Goal: Task Accomplishment & Management: Manage account settings

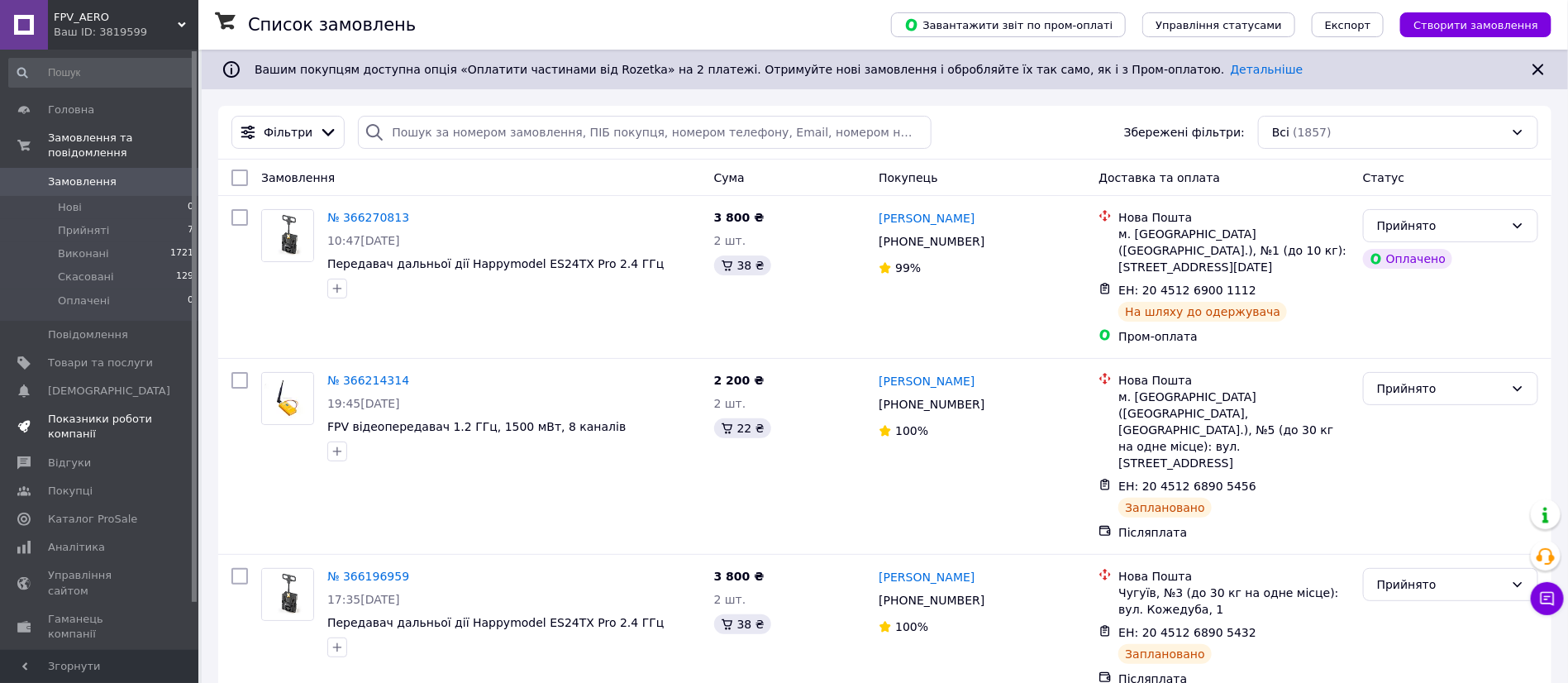
click at [87, 412] on span "Показники роботи компанії" at bounding box center [101, 427] width 105 height 30
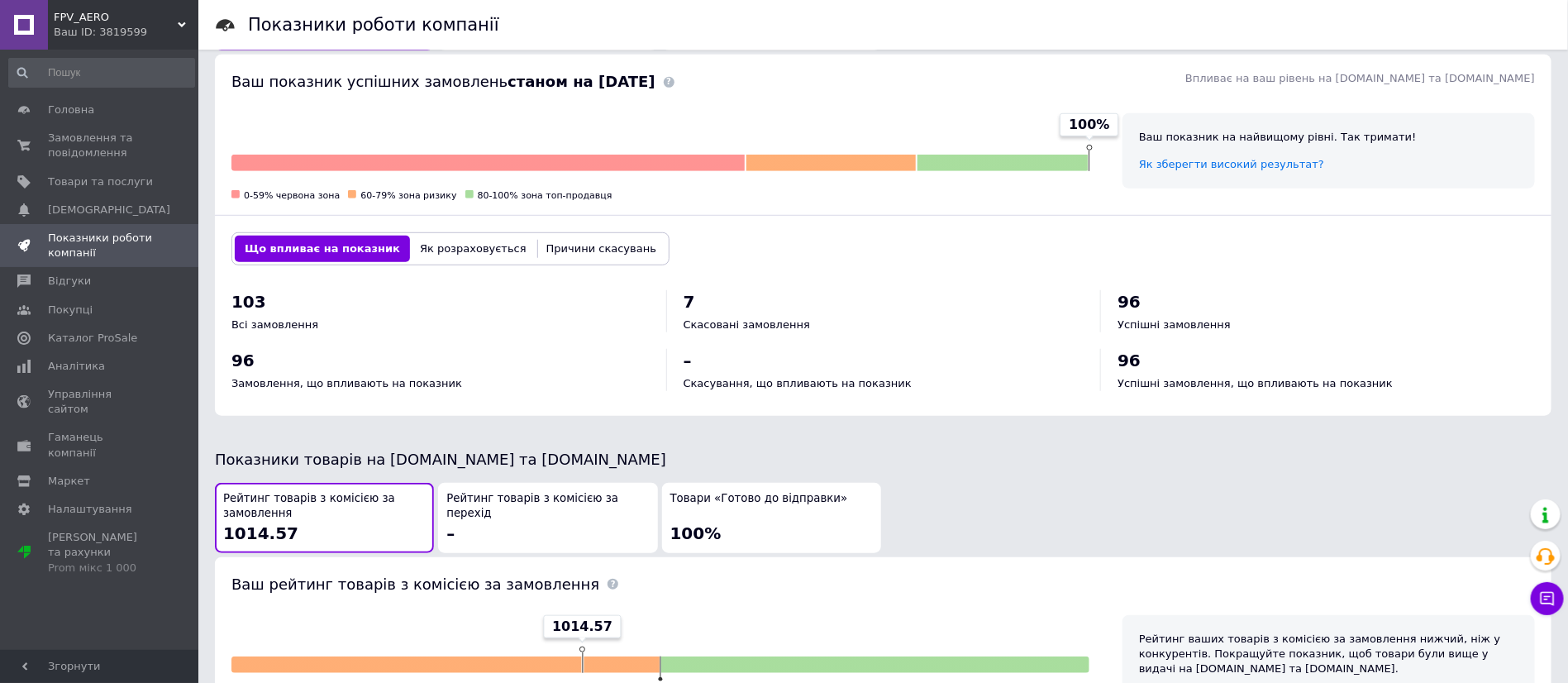
scroll to position [372, 0]
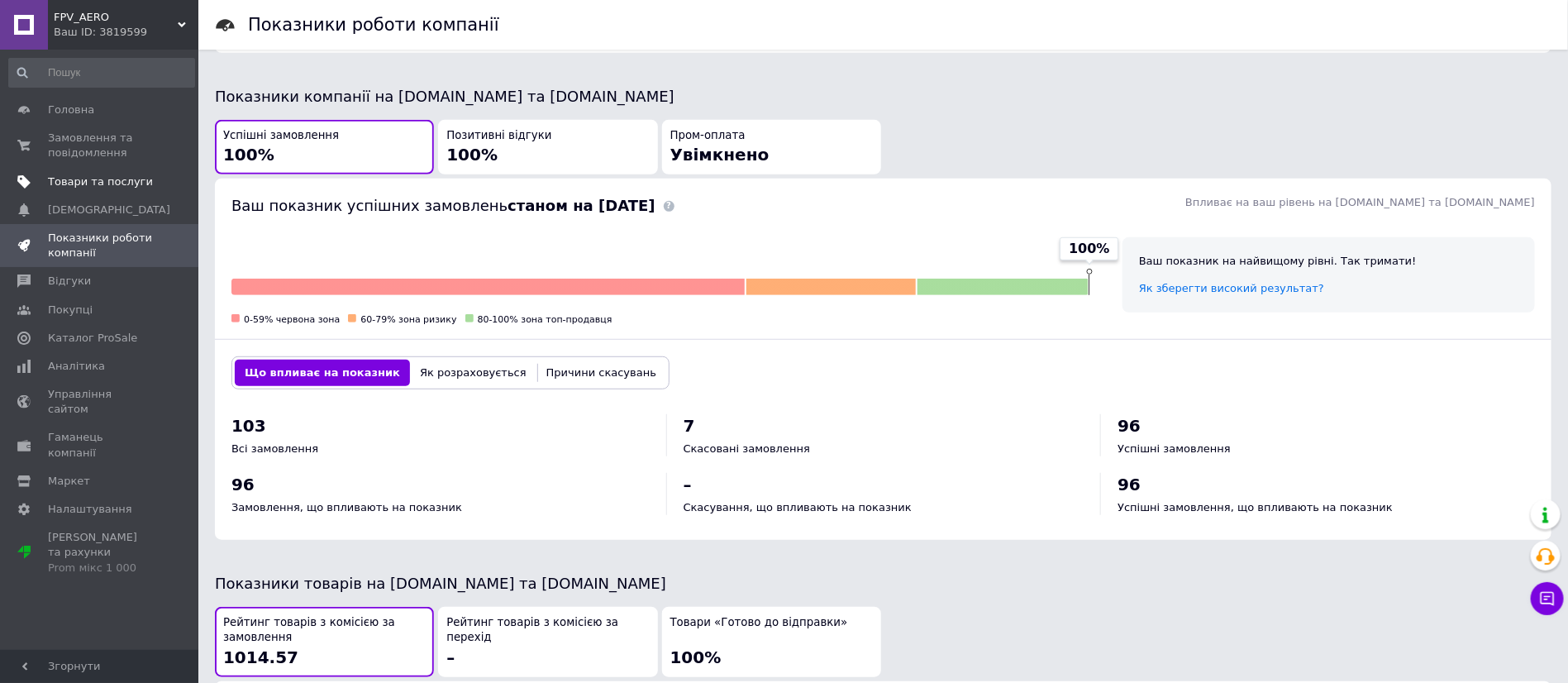
click at [87, 185] on span "Товари та послуги" at bounding box center [101, 181] width 105 height 15
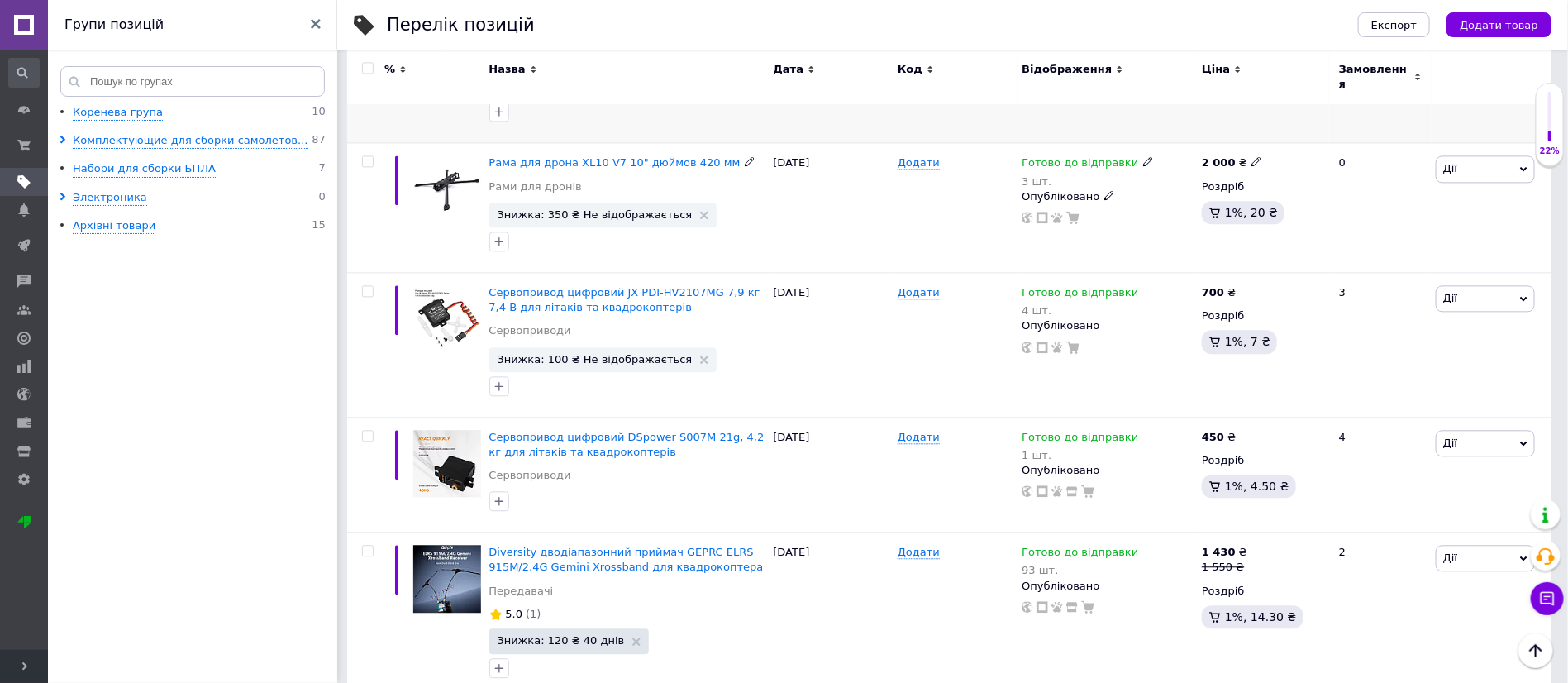
scroll to position [1860, 0]
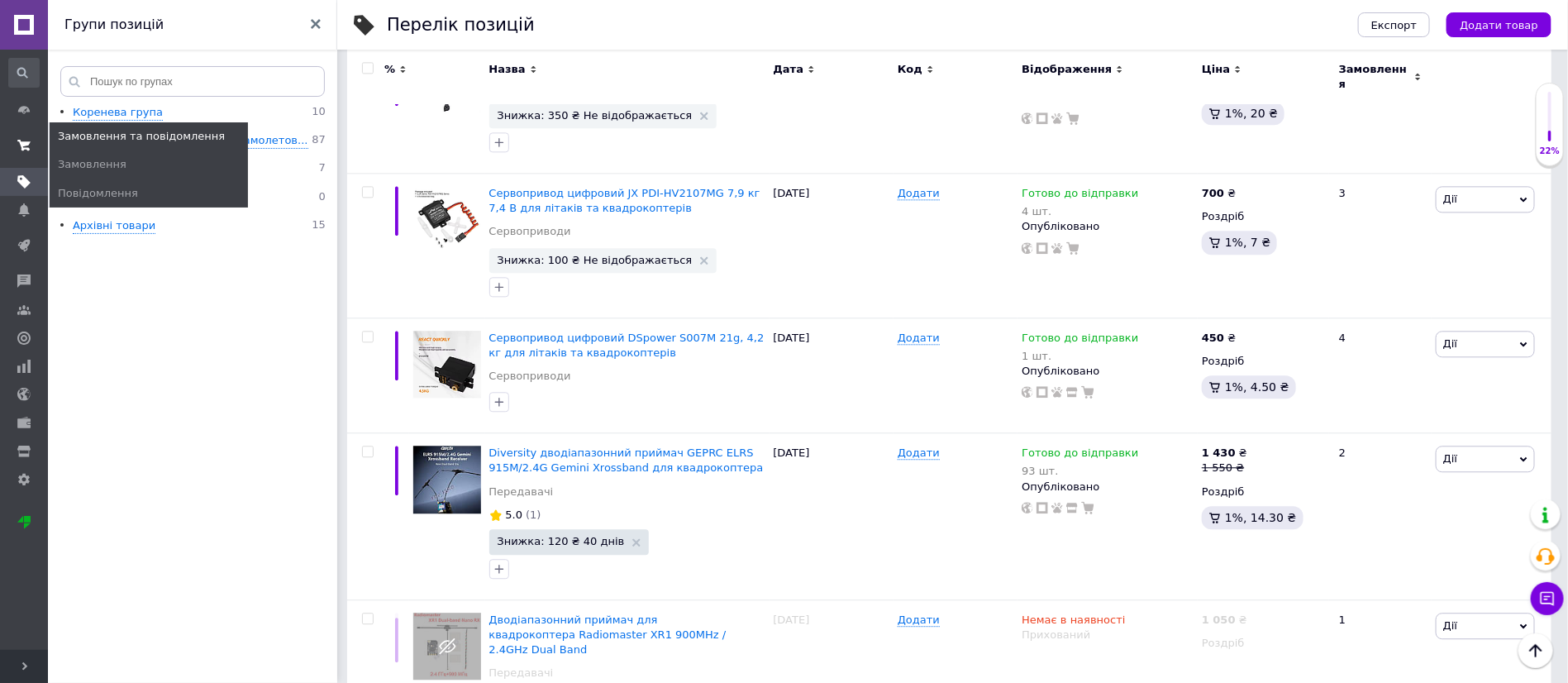
click at [21, 143] on use at bounding box center [24, 145] width 13 height 10
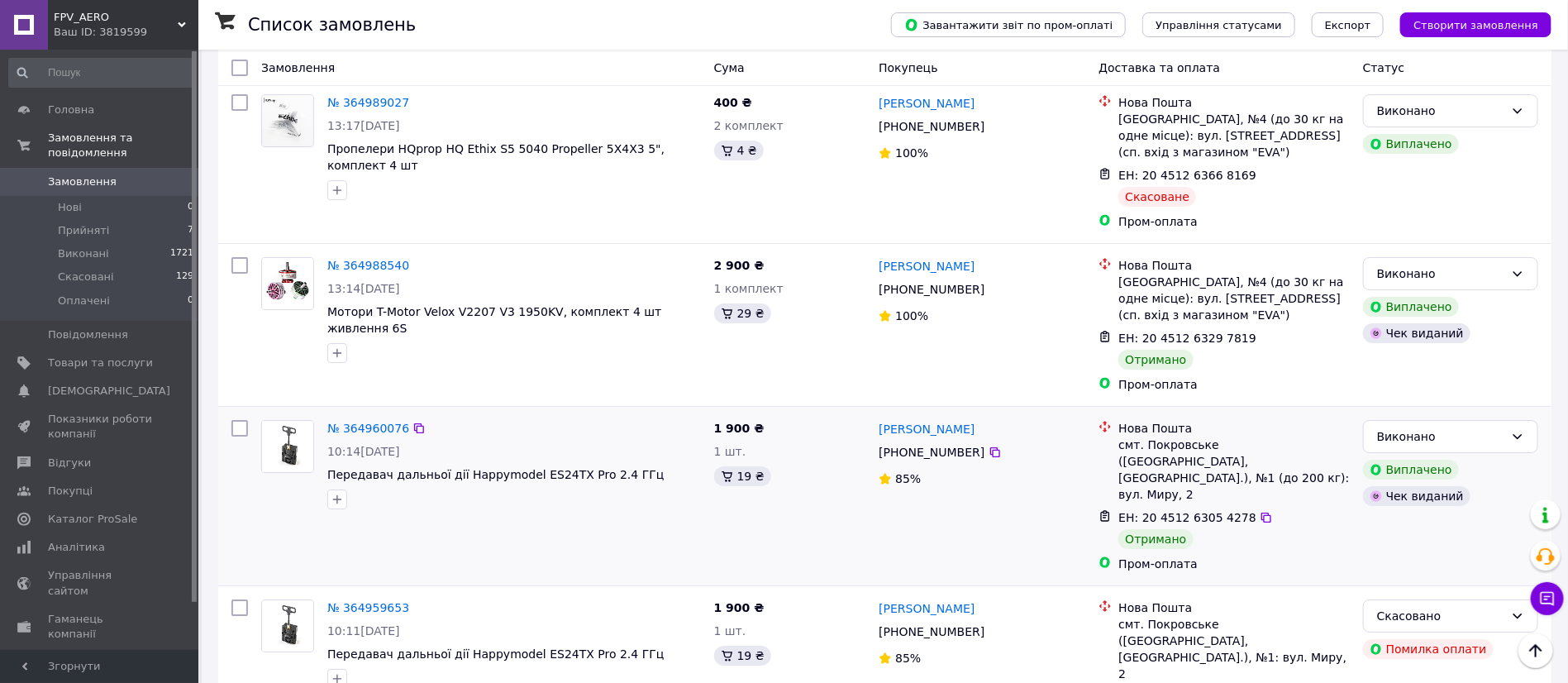
scroll to position [2729, 0]
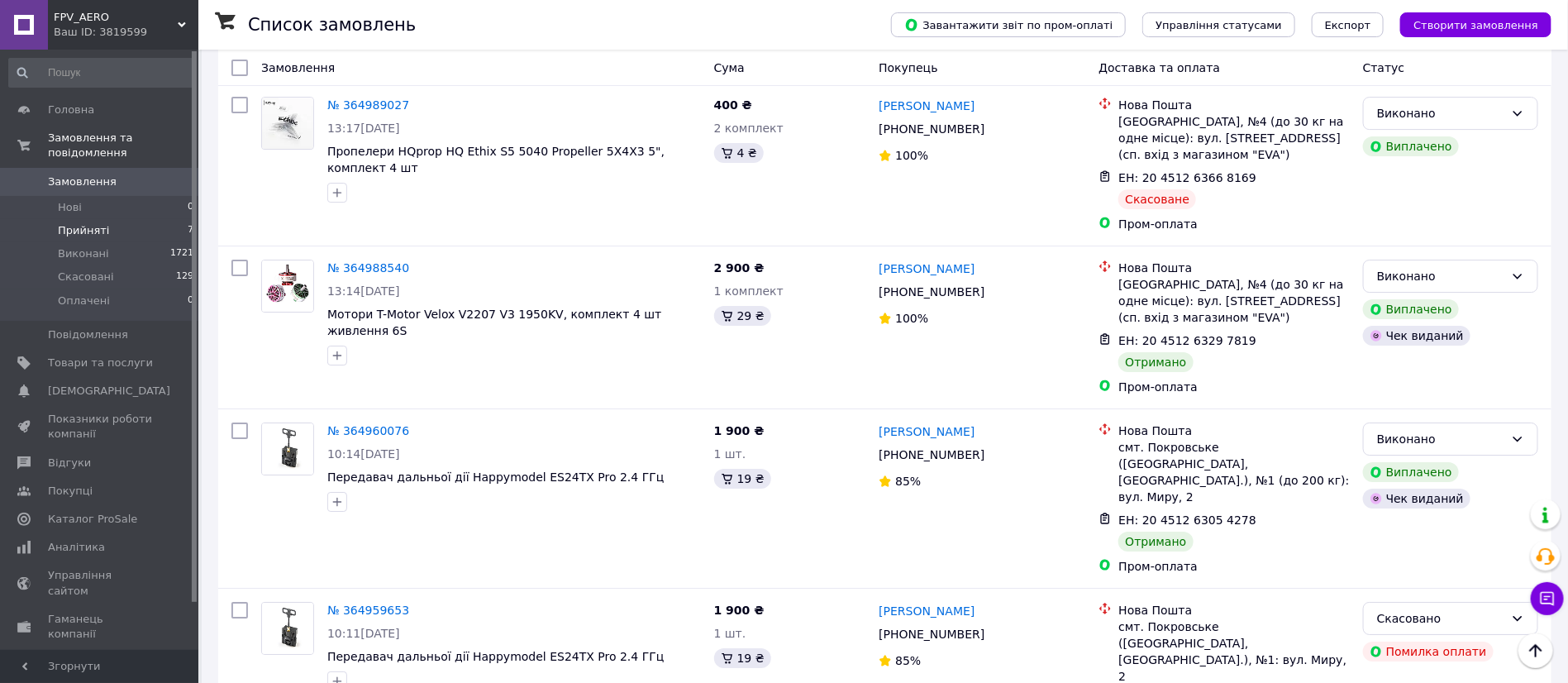
click at [85, 223] on span "Прийняті" at bounding box center [83, 230] width 52 height 15
